Goal: Task Accomplishment & Management: Manage account settings

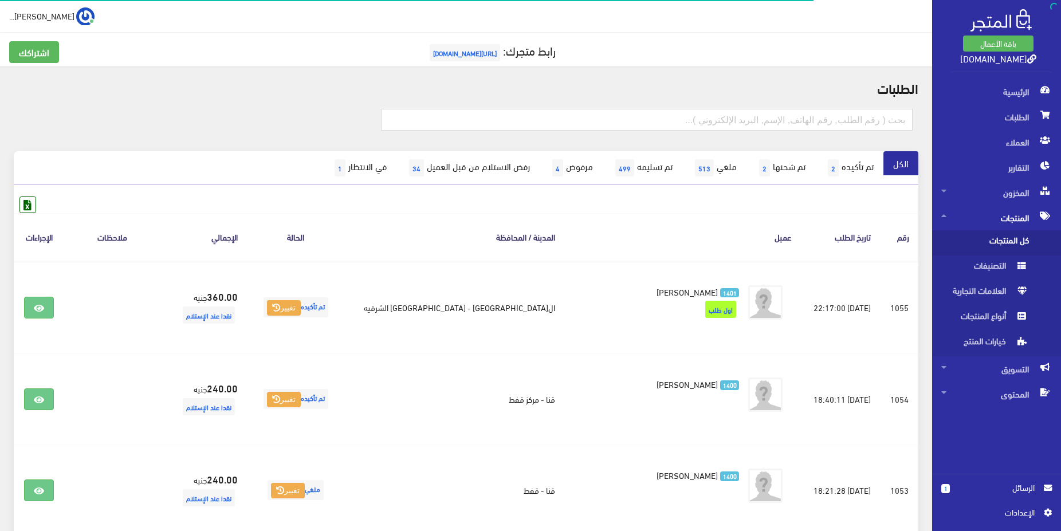
scroll to position [117, 0]
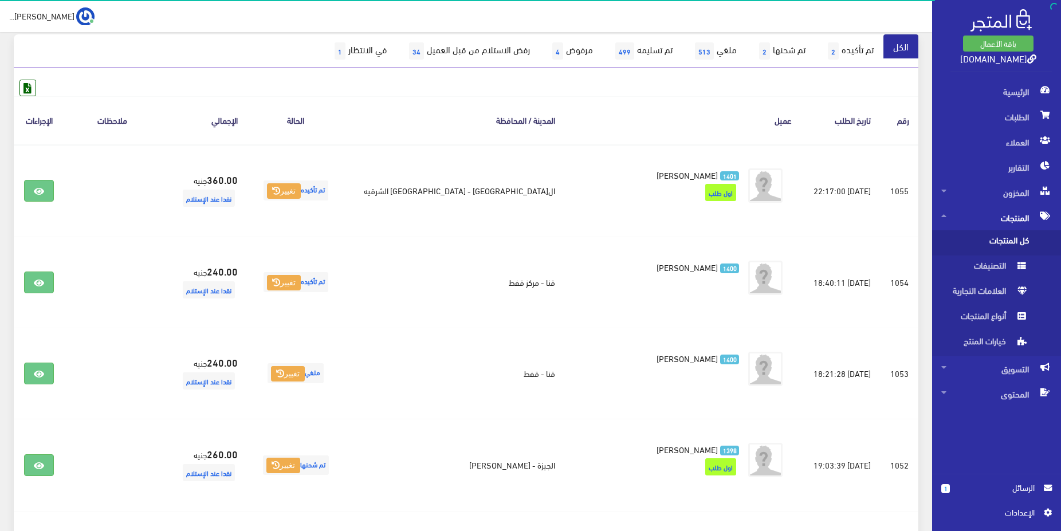
click at [1005, 239] on span "كل المنتجات" at bounding box center [984, 242] width 87 height 25
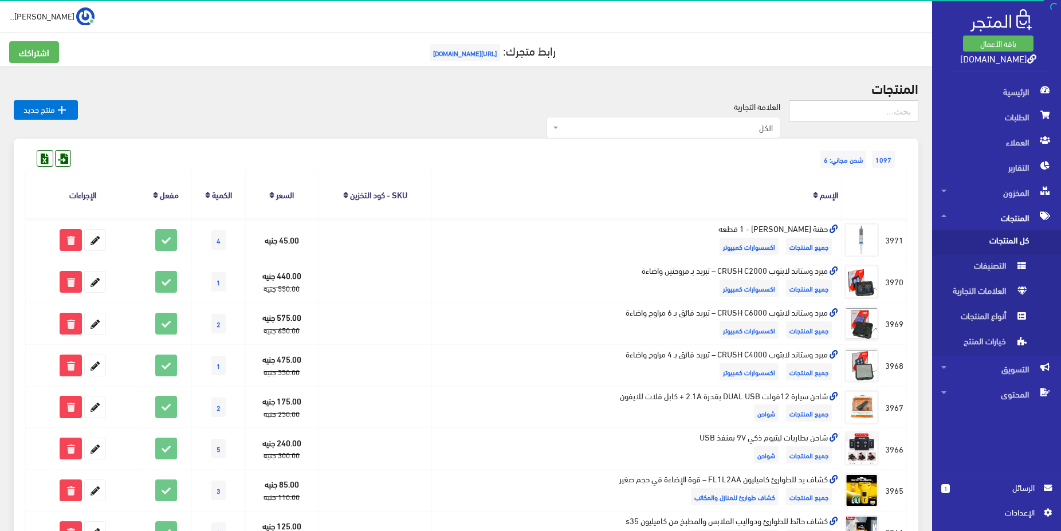
click at [864, 117] on input "text" at bounding box center [853, 111] width 129 height 22
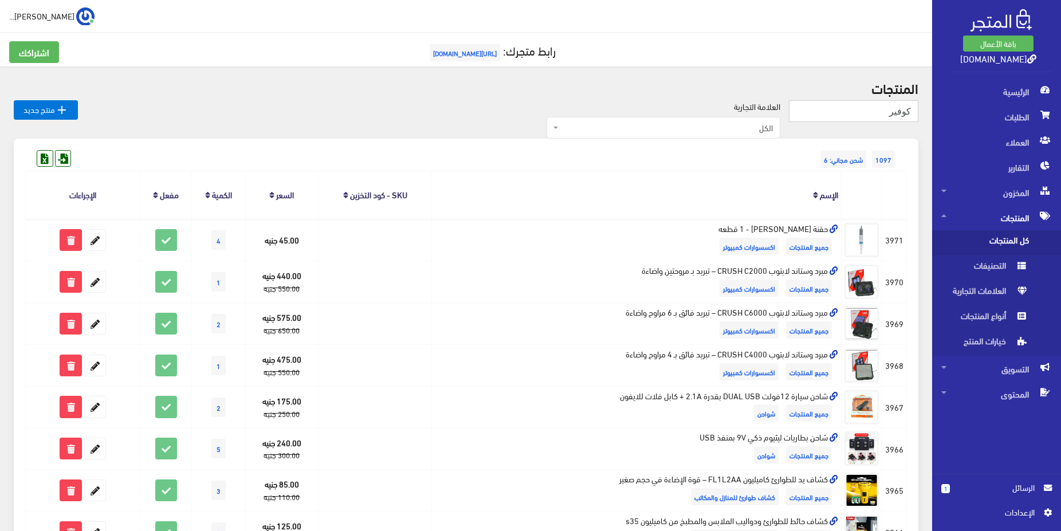
type input "كوفير"
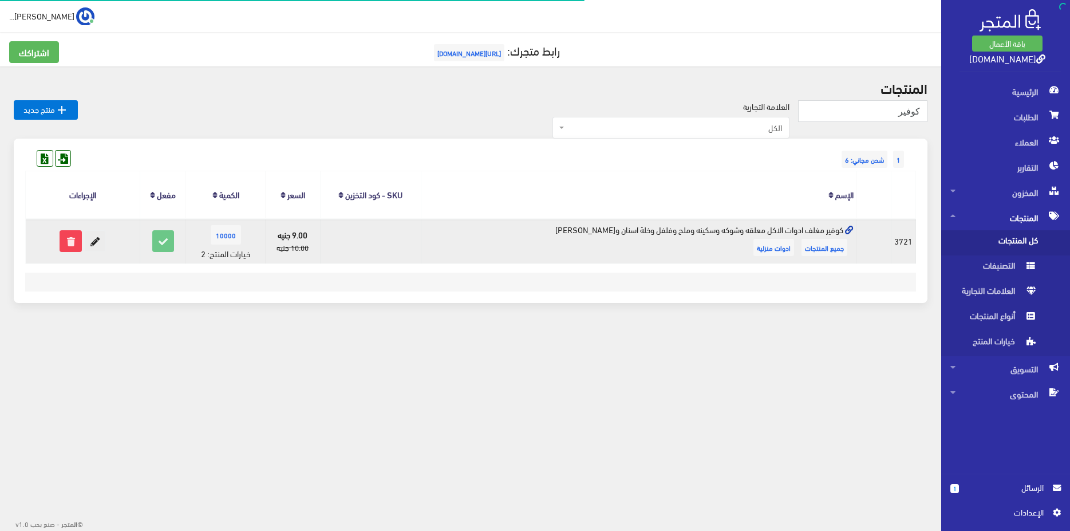
click at [97, 242] on icon at bounding box center [95, 241] width 21 height 21
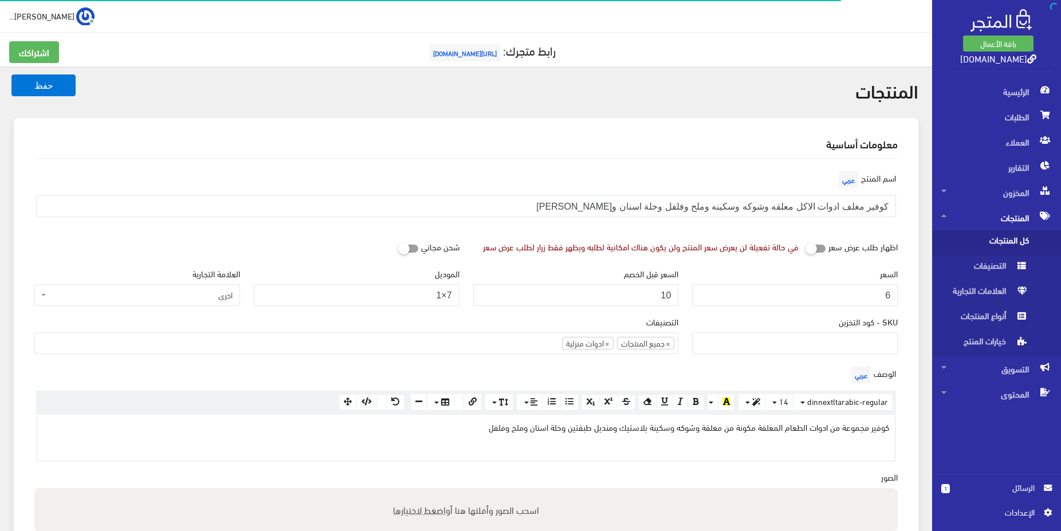
type input "6"
click at [608, 299] on input "10" at bounding box center [576, 295] width 206 height 22
type input "9"
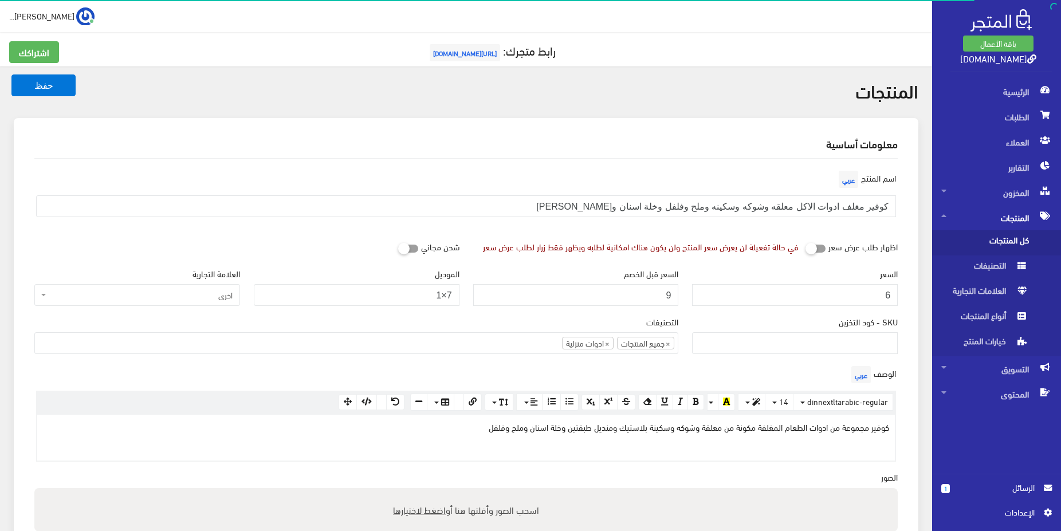
click at [474, 373] on div "الوصف عربي <p>كوفير مجموعة من ادوات الطعام المغلفة مكونة من معلقة وشوكه وسكينة …" at bounding box center [465, 412] width 877 height 99
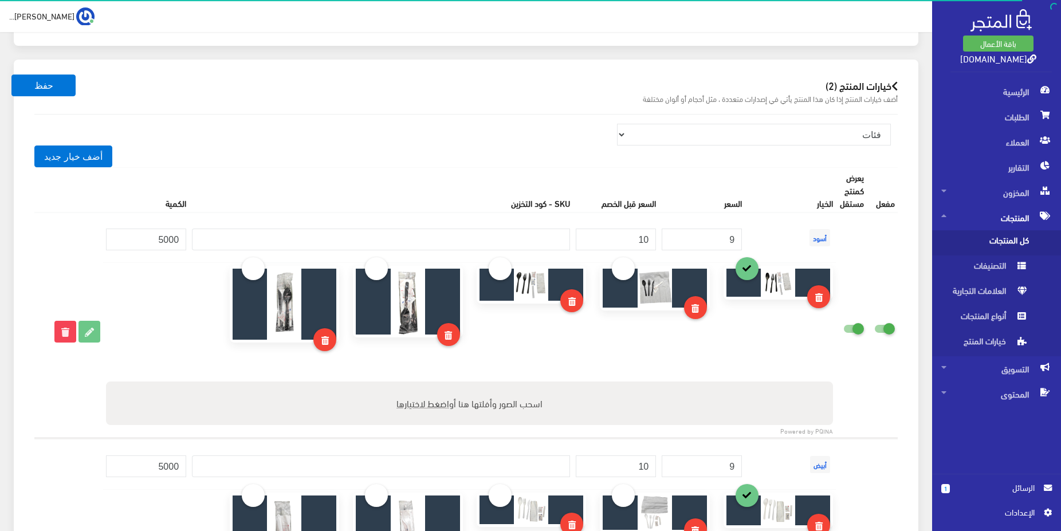
scroll to position [876, 0]
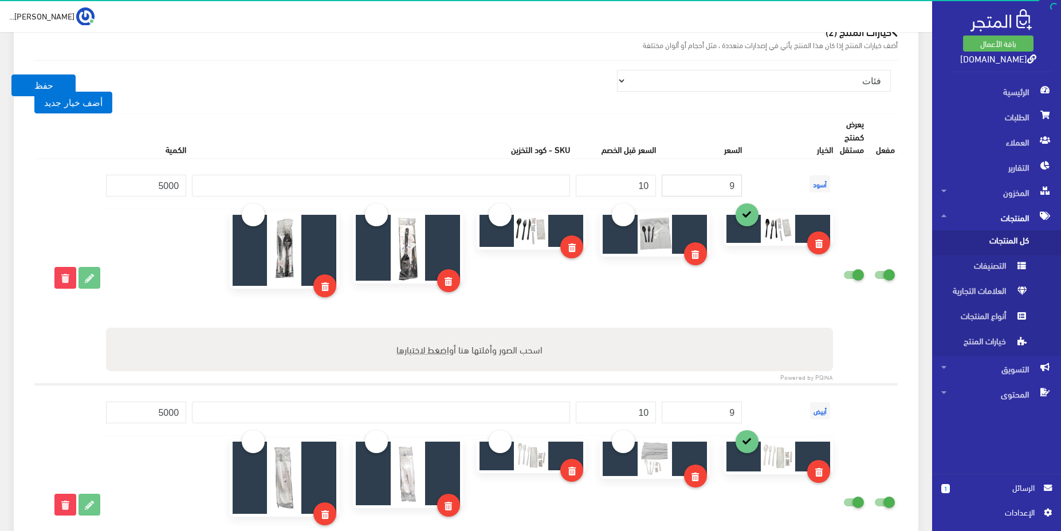
drag, startPoint x: 722, startPoint y: 189, endPoint x: 735, endPoint y: 187, distance: 13.4
click at [735, 187] on input "9" at bounding box center [701, 186] width 80 height 22
type input "6"
drag, startPoint x: 621, startPoint y: 193, endPoint x: 650, endPoint y: 188, distance: 29.1
click at [650, 188] on input "10" at bounding box center [616, 186] width 80 height 22
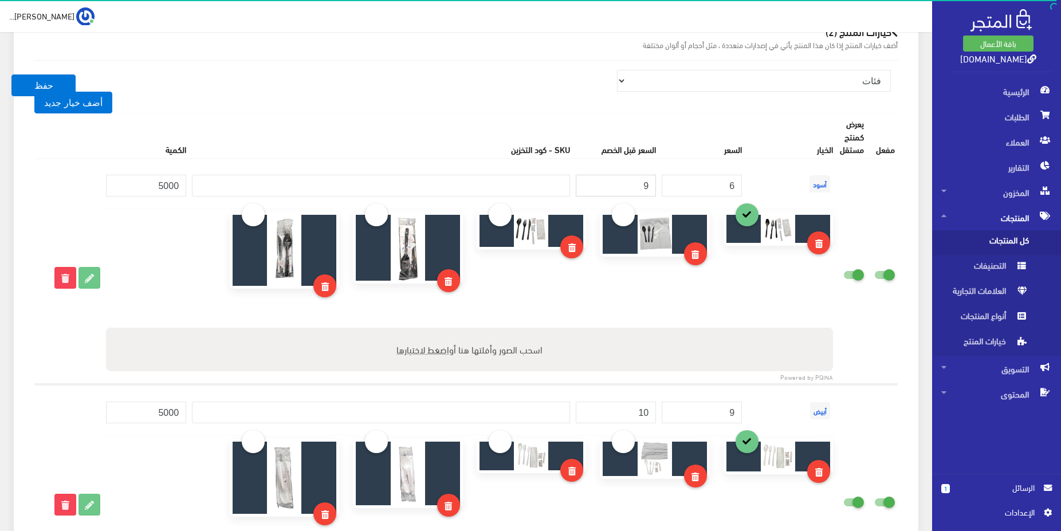
type input "9"
drag, startPoint x: 722, startPoint y: 411, endPoint x: 729, endPoint y: 412, distance: 6.4
click at [729, 412] on input "9" at bounding box center [701, 412] width 80 height 22
type input "6"
drag, startPoint x: 631, startPoint y: 415, endPoint x: 655, endPoint y: 415, distance: 24.1
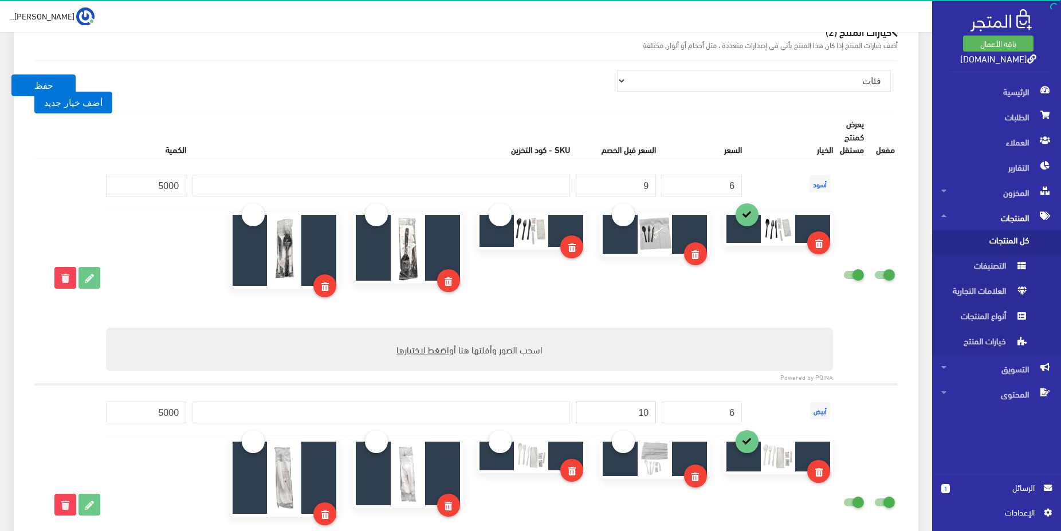
click at [655, 415] on input "10" at bounding box center [616, 412] width 80 height 22
type input "9"
click at [685, 384] on td at bounding box center [469, 297] width 733 height 176
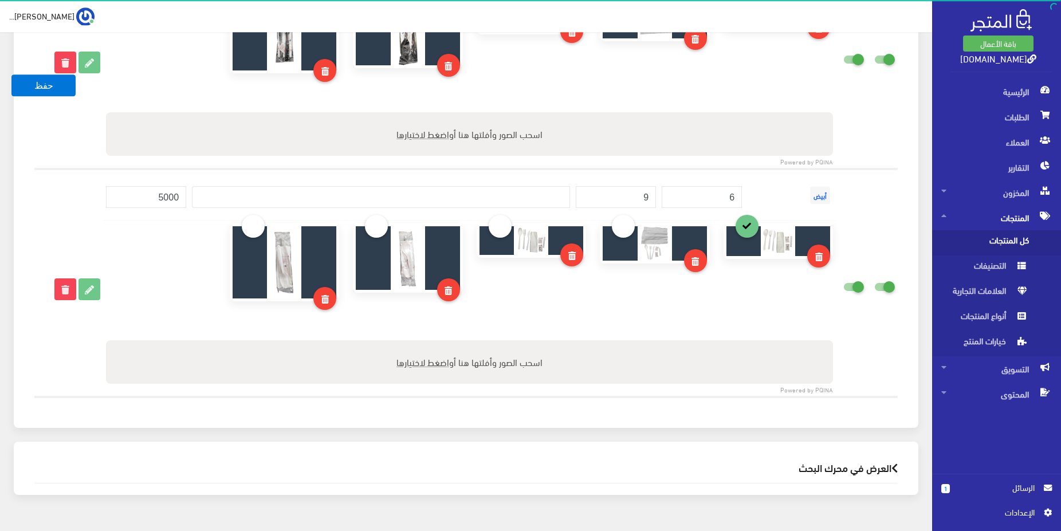
scroll to position [1110, 0]
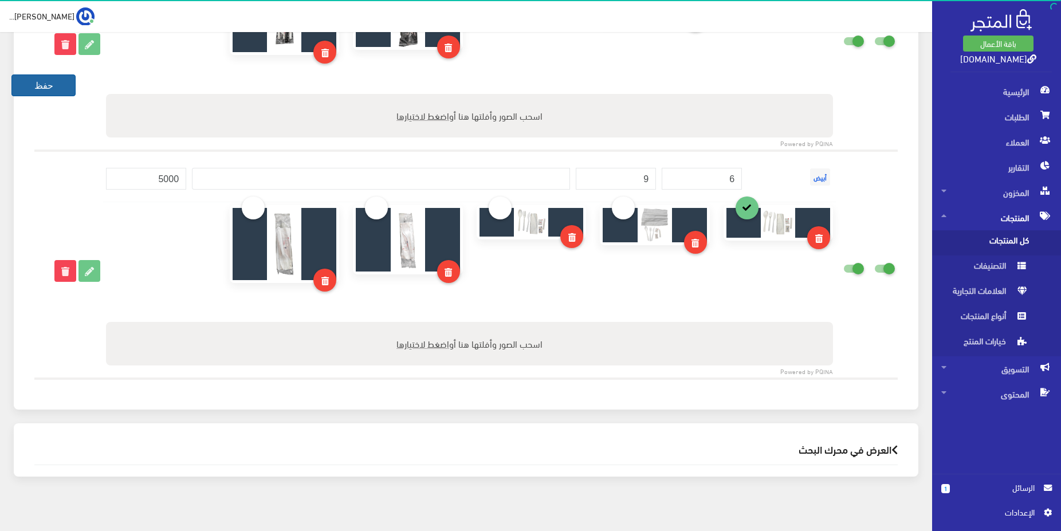
click at [23, 85] on button "حفظ" at bounding box center [43, 85] width 64 height 22
